Goal: Information Seeking & Learning: Find contact information

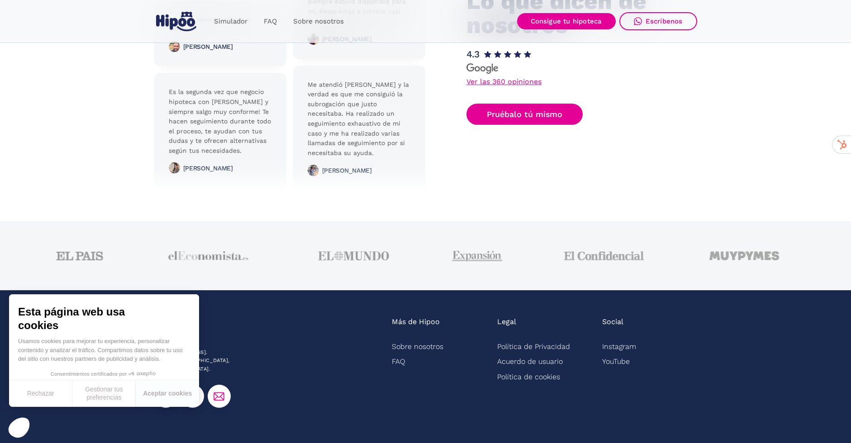
scroll to position [2227, 0]
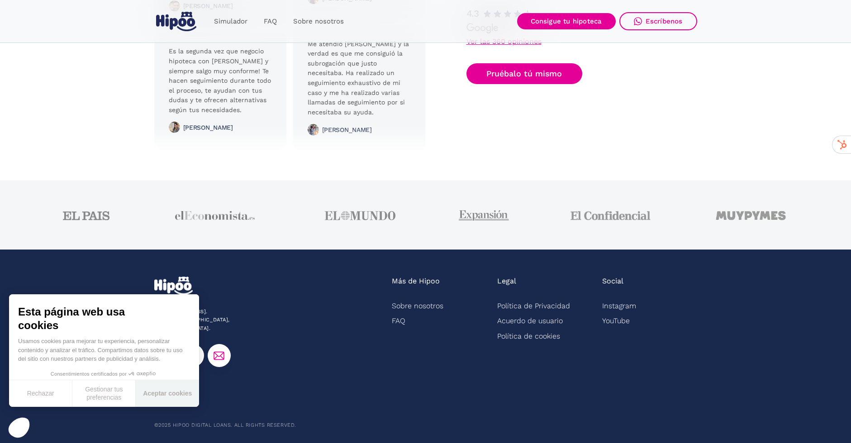
drag, startPoint x: 163, startPoint y: 393, endPoint x: 208, endPoint y: 387, distance: 45.2
click at [164, 393] on button "Aceptar cookies" at bounding box center [167, 393] width 63 height 27
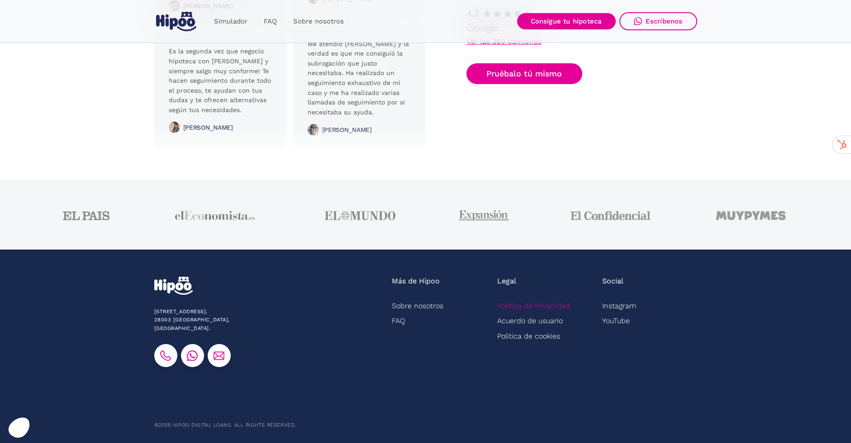
click at [523, 304] on link "Política de Privacidad" at bounding box center [533, 306] width 73 height 15
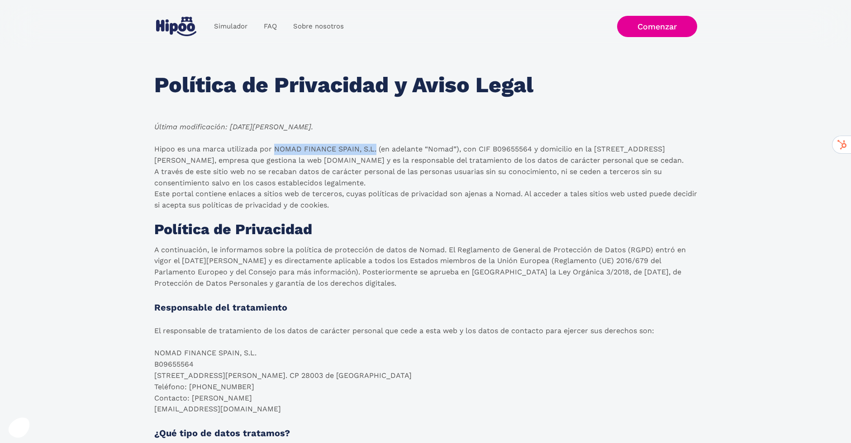
drag, startPoint x: 376, startPoint y: 149, endPoint x: 274, endPoint y: 149, distance: 102.7
click at [274, 148] on p "Hipoo es una marca utilizada por NOMAD FINANCE SPAIN, S.L. (en adelante “Nomad”…" at bounding box center [425, 177] width 543 height 67
copy p "NOMAD FINANCE SPAIN, S.L."
drag, startPoint x: 531, startPoint y: 148, endPoint x: 493, endPoint y: 147, distance: 37.6
click at [493, 147] on p "Hipoo es una marca utilizada por NOMAD FINANCE SPAIN, S.L. (en adelante “Nomad”…" at bounding box center [425, 177] width 543 height 67
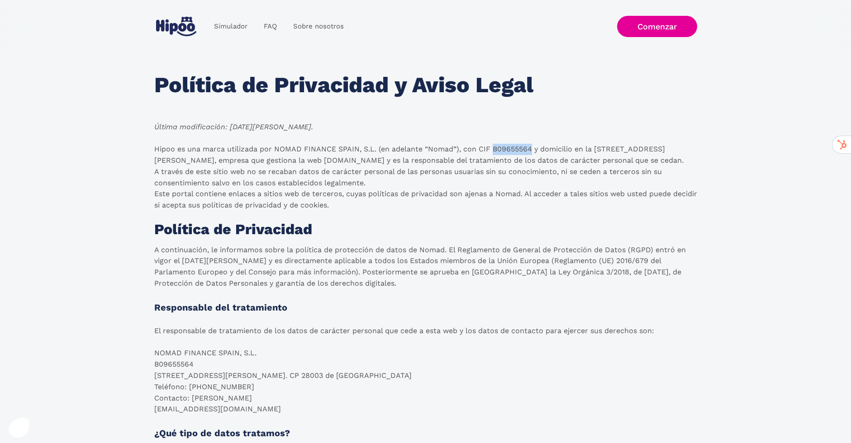
copy p "B09655564"
drag, startPoint x: 697, startPoint y: 148, endPoint x: 616, endPoint y: 148, distance: 81.4
click at [695, 147] on p "Hipoo es una marca utilizada por NOMAD FINANCE SPAIN, S.L. (en adelante “Nomad”…" at bounding box center [425, 177] width 543 height 67
drag, startPoint x: 699, startPoint y: 147, endPoint x: 614, endPoint y: 148, distance: 84.2
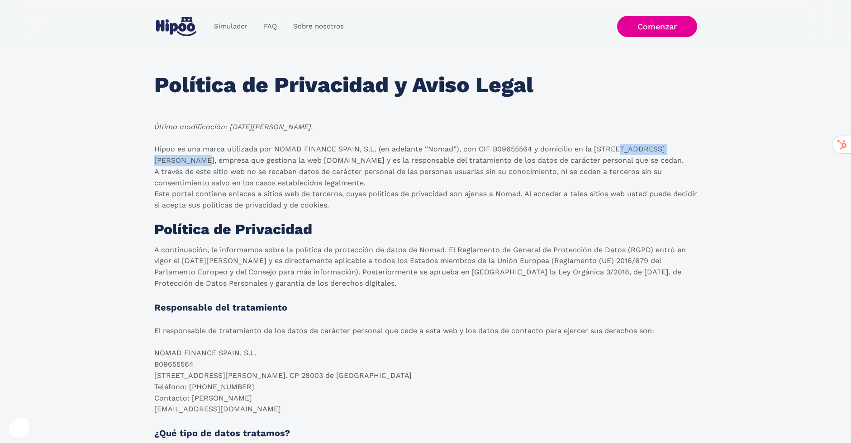
copy p "Zurbano 92, 4º derecha"
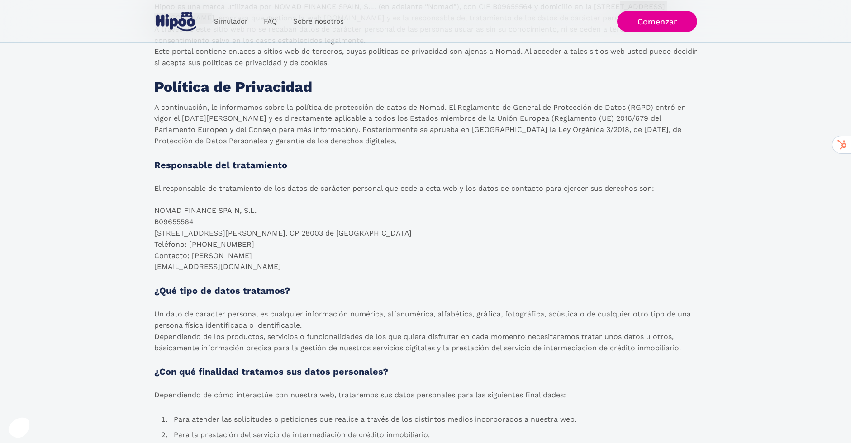
scroll to position [151, 0]
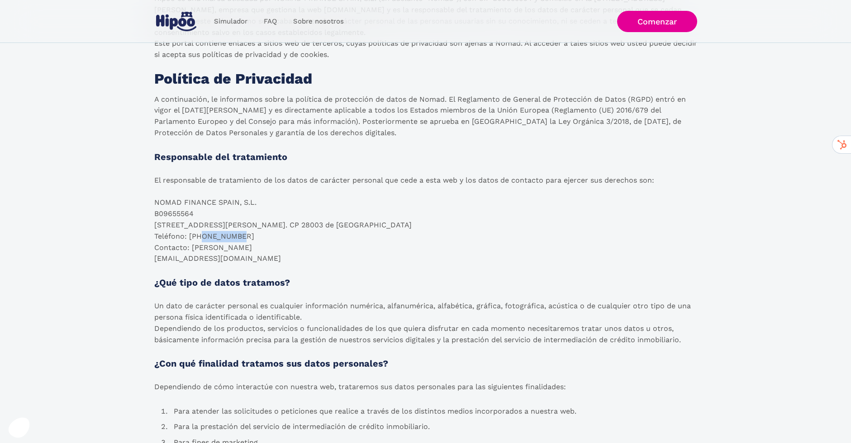
drag, startPoint x: 240, startPoint y: 237, endPoint x: 202, endPoint y: 235, distance: 37.6
click at [202, 235] on p "El responsable de tratamiento de los datos de carácter personal que cede a esta…" at bounding box center [404, 220] width 500 height 90
copy p "919012870"
drag, startPoint x: 210, startPoint y: 258, endPoint x: 151, endPoint y: 259, distance: 58.8
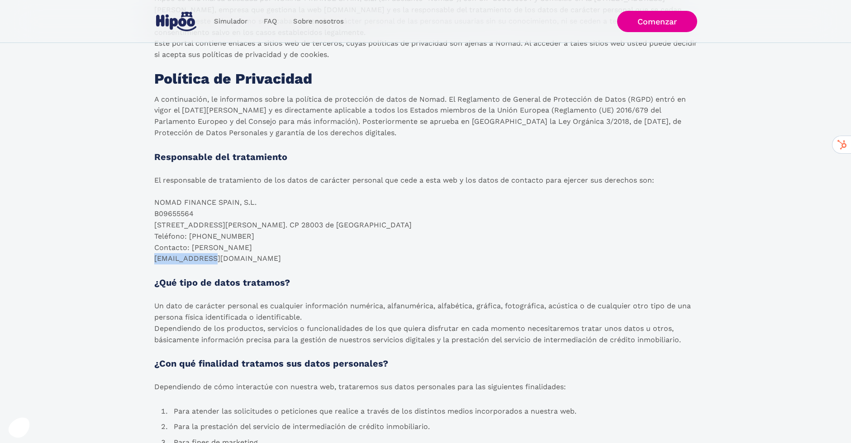
copy p "hola@hipoo.com"
drag, startPoint x: 238, startPoint y: 237, endPoint x: 202, endPoint y: 237, distance: 35.7
click at [202, 237] on p "El responsable de tratamiento de los datos de carácter personal que cede a esta…" at bounding box center [404, 220] width 500 height 90
copy p "919012870"
